Goal: Task Accomplishment & Management: Manage account settings

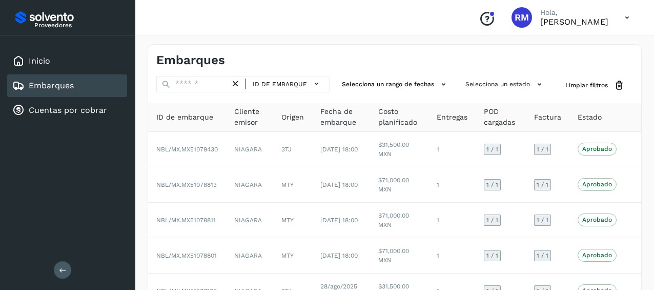
scroll to position [242, 0]
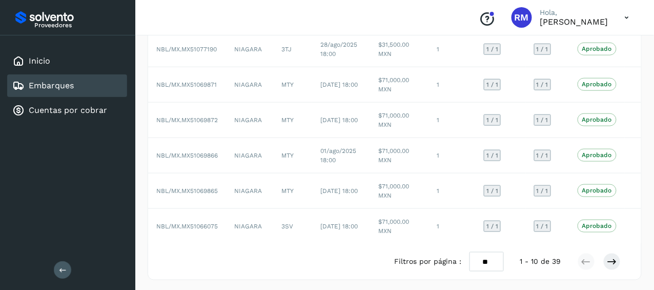
click at [61, 84] on link "Embarques" at bounding box center [51, 86] width 45 height 10
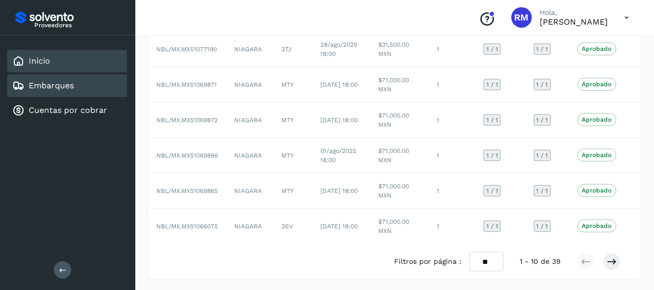
click at [78, 65] on div "Inicio" at bounding box center [67, 61] width 120 height 23
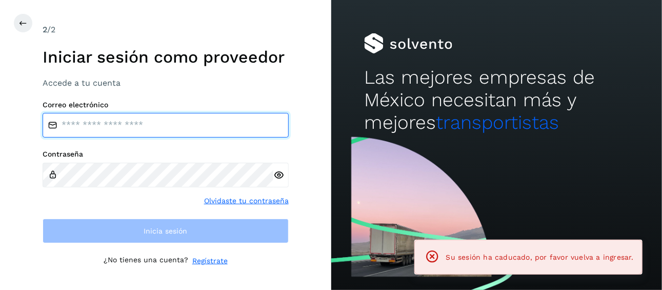
type input "**********"
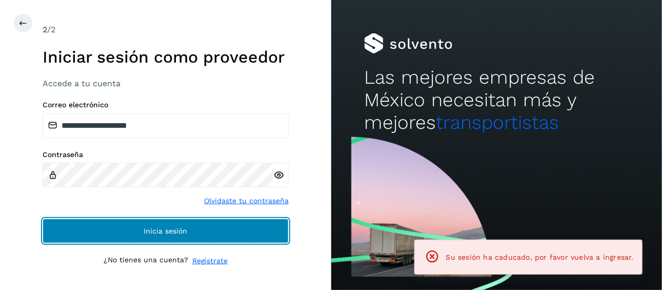
click at [224, 230] on button "Inicia sesión" at bounding box center [166, 230] width 246 height 25
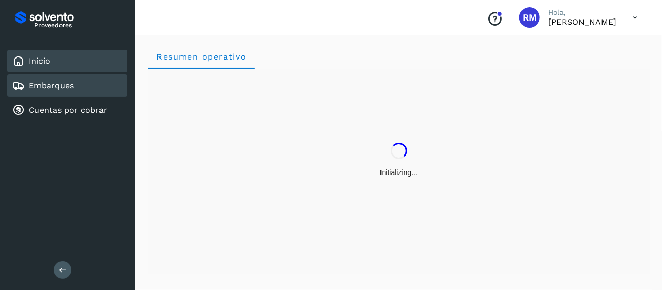
click at [67, 82] on link "Embarques" at bounding box center [51, 86] width 45 height 10
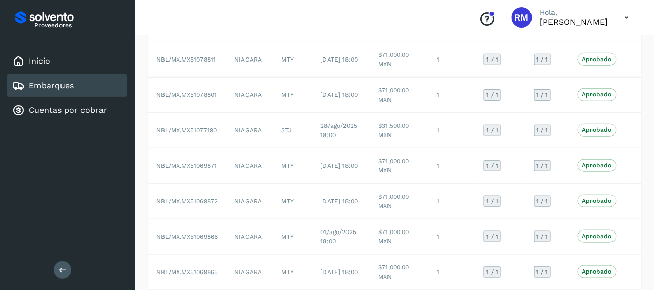
scroll to position [242, 0]
